Goal: Browse casually

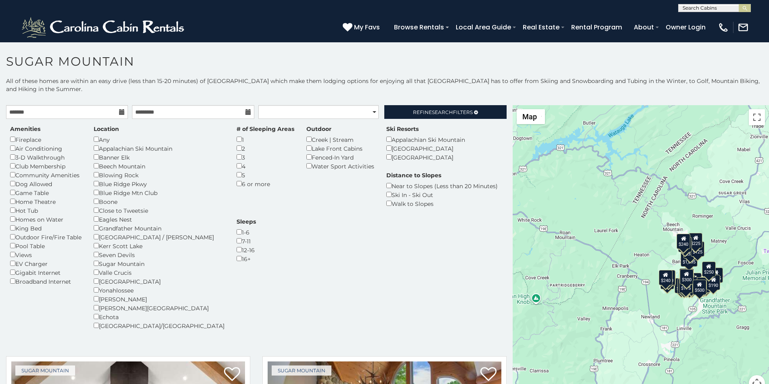
scroll to position [17, 0]
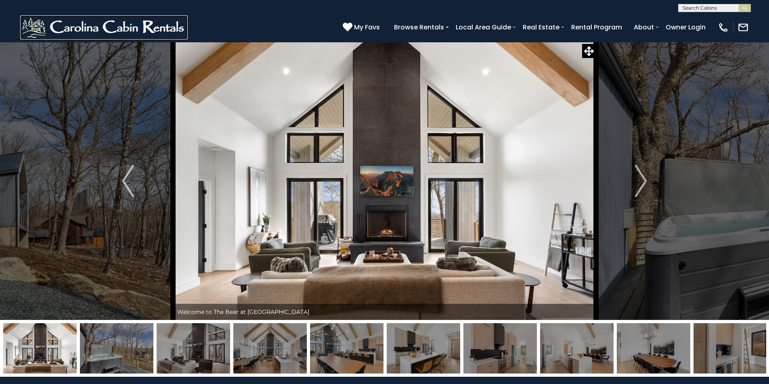
click at [39, 29] on img at bounding box center [103, 27] width 167 height 24
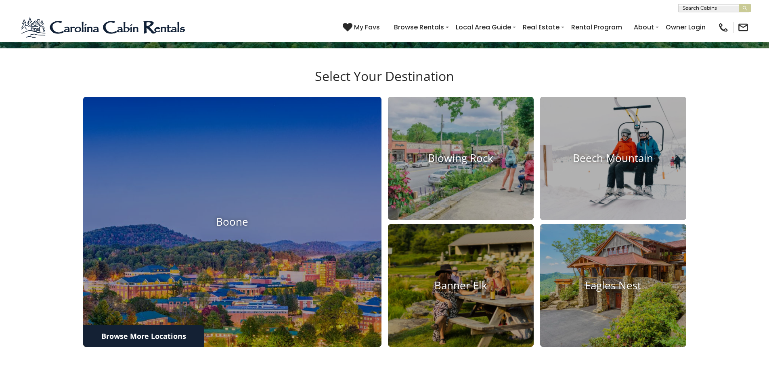
scroll to position [657, 0]
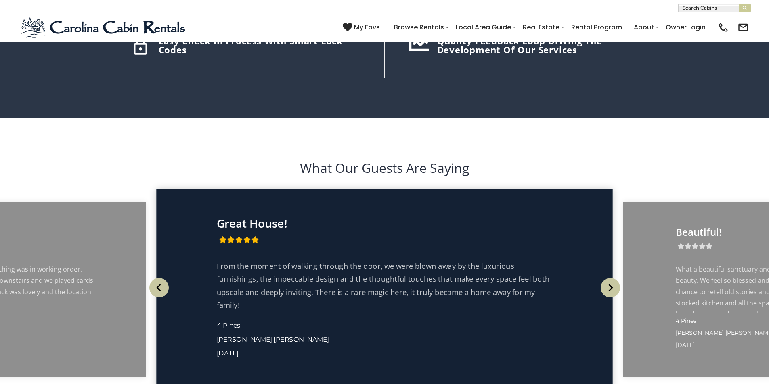
scroll to position [1429, 0]
